Goal: Task Accomplishment & Management: Manage account settings

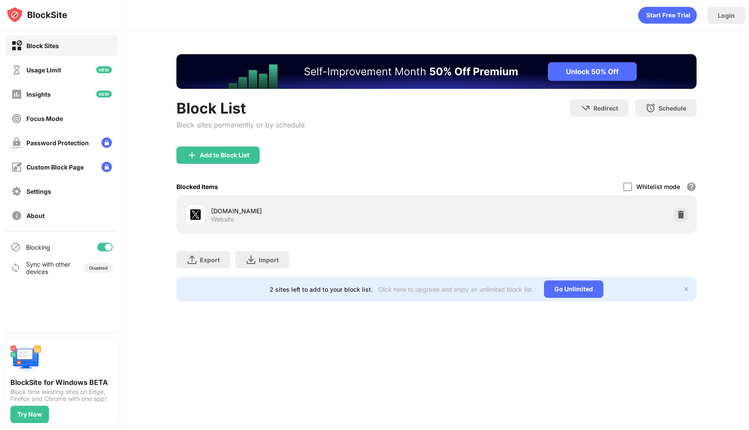
click at [655, 217] on div "x.com Website" at bounding box center [437, 215] width 510 height 28
click at [679, 215] on img at bounding box center [680, 214] width 9 height 9
